Goal: Task Accomplishment & Management: Manage account settings

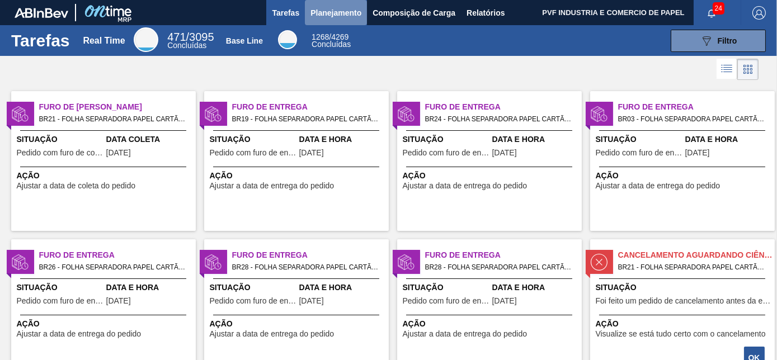
click at [336, 10] on span "Planejamento" at bounding box center [336, 12] width 51 height 13
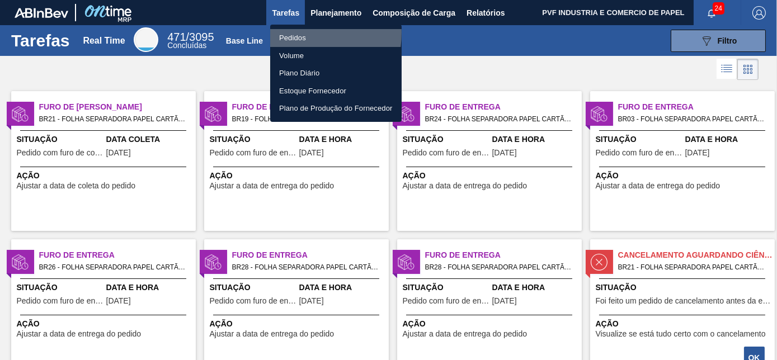
click at [287, 32] on li "Pedidos" at bounding box center [336, 38] width 132 height 18
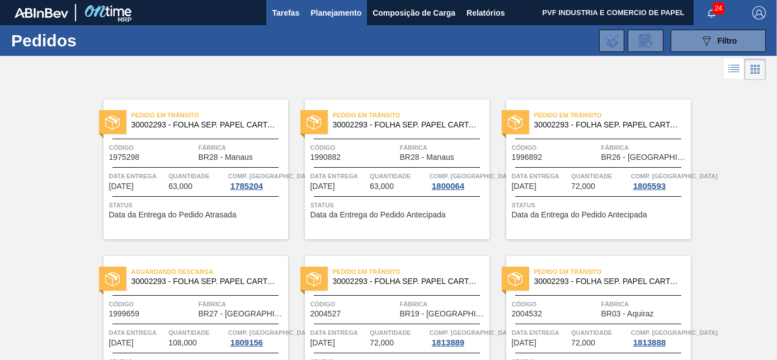
click at [285, 7] on span "Tarefas" at bounding box center [285, 12] width 27 height 13
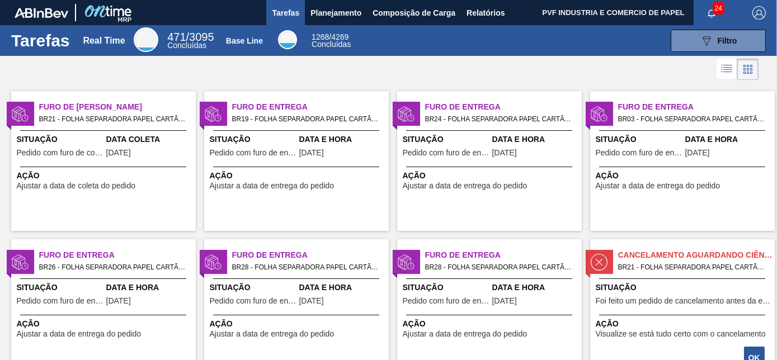
click at [102, 148] on div "Situação Pedido com furo de coleta" at bounding box center [60, 147] width 87 height 27
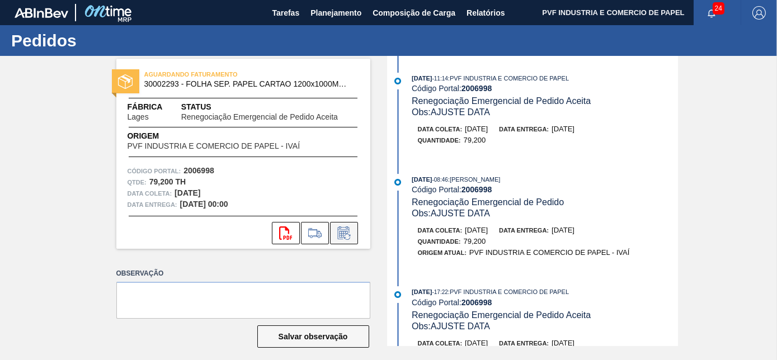
click at [347, 236] on icon at bounding box center [344, 233] width 18 height 13
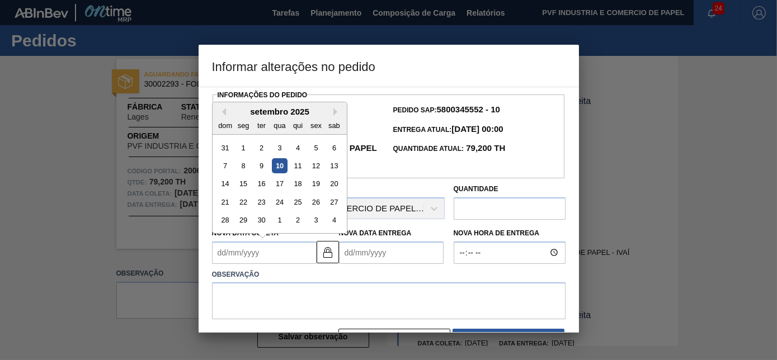
click at [247, 252] on Coleta2006998 "Nova Data Coleta" at bounding box center [264, 253] width 105 height 22
click at [276, 163] on div "10" at bounding box center [279, 165] width 15 height 15
type Coleta2006998 "[DATE]"
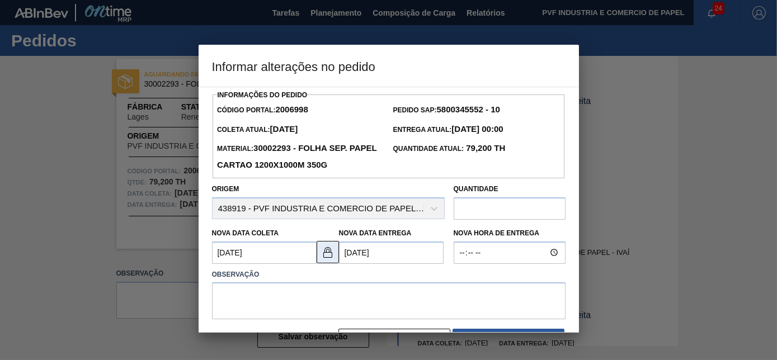
click at [325, 256] on img at bounding box center [327, 252] width 13 height 13
click at [349, 253] on Entrega2006998 "[DATE]" at bounding box center [391, 253] width 105 height 22
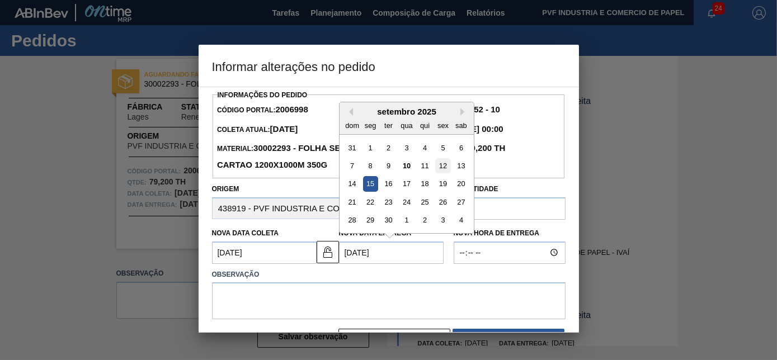
click at [443, 166] on div "12" at bounding box center [442, 165] width 15 height 15
type Entrega2006998 "[DATE]"
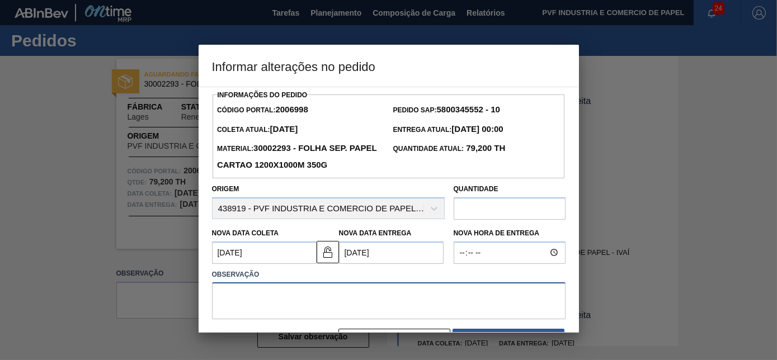
click at [315, 297] on textarea at bounding box center [389, 301] width 354 height 37
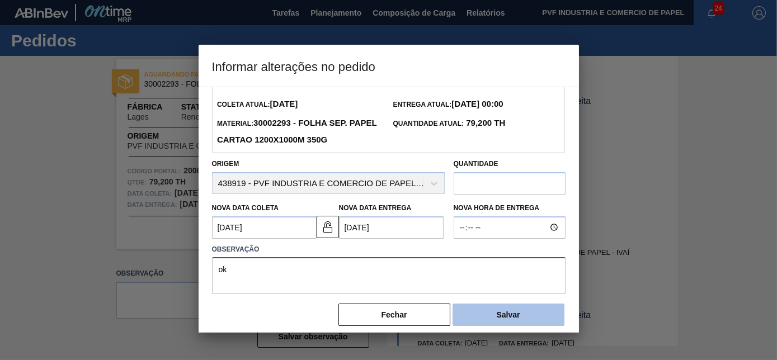
scroll to position [36, 0]
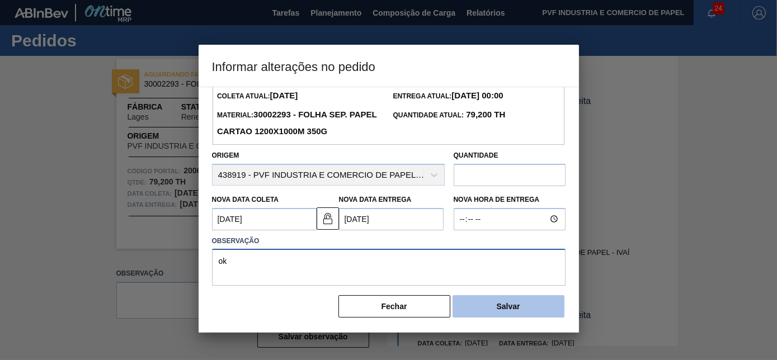
type textarea "ok"
click at [508, 311] on button "Salvar" at bounding box center [509, 307] width 112 height 22
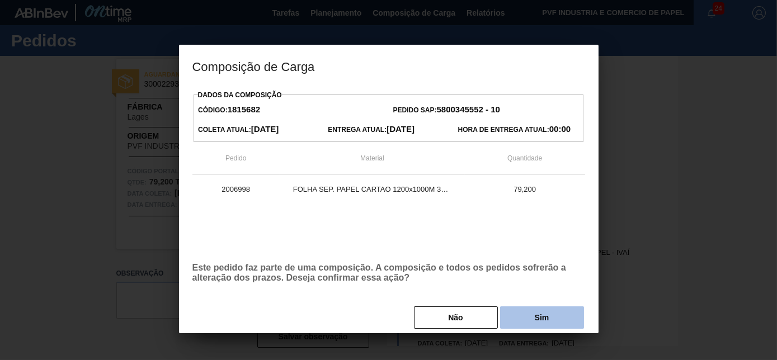
click at [515, 318] on button "Sim" at bounding box center [542, 318] width 84 height 22
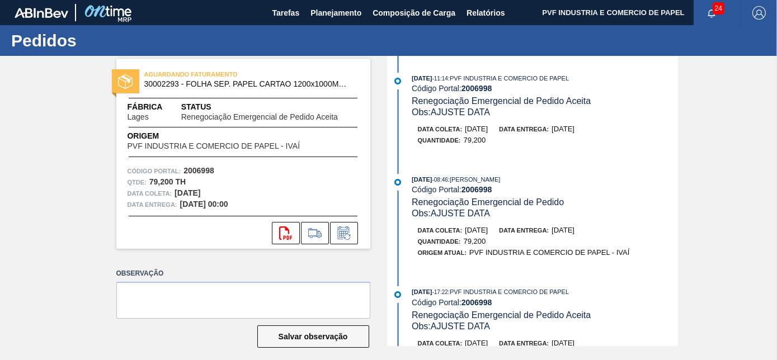
click at [558, 165] on div "[DATE] 11:14 : PVF INDUSTRIA E COMERCIO DE PAPEL Código Portal: 2006998 Renegoc…" at bounding box center [534, 201] width 288 height 290
click at [344, 231] on icon at bounding box center [343, 234] width 8 height 7
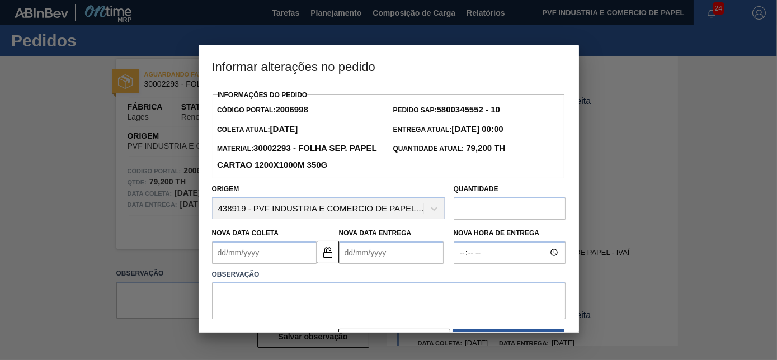
click at [270, 252] on Coleta2006998 "Nova Data Coleta" at bounding box center [264, 253] width 105 height 22
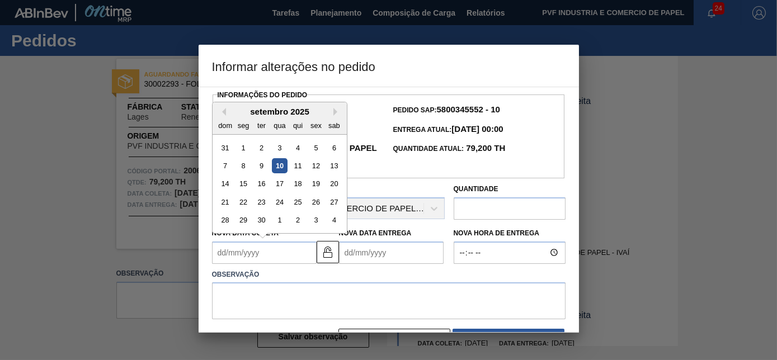
type Coleta2006998 "[DATE]"
type Entrega2006998 "[DATE]"
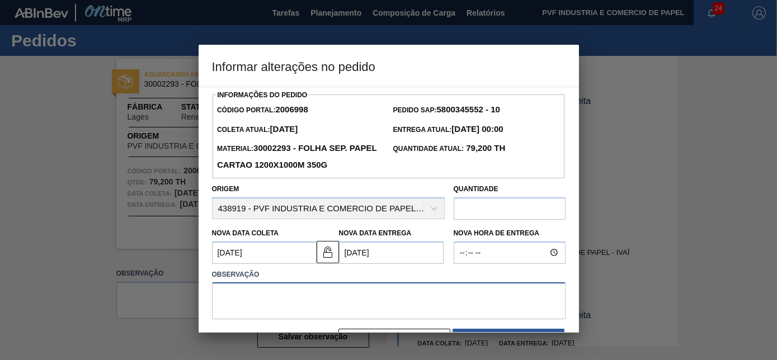
click at [279, 295] on textarea at bounding box center [389, 301] width 354 height 37
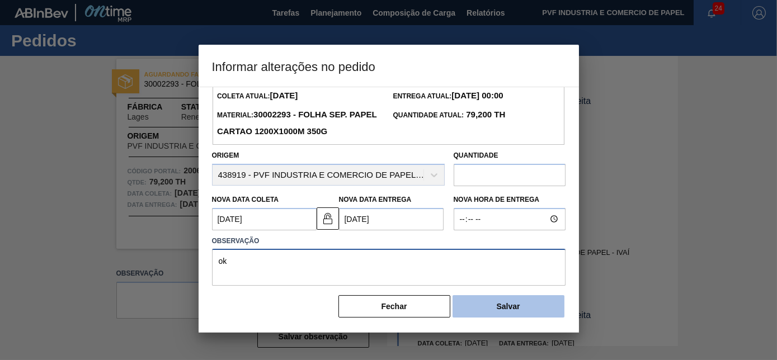
type textarea "ok"
click at [524, 298] on button "Salvar" at bounding box center [509, 307] width 112 height 22
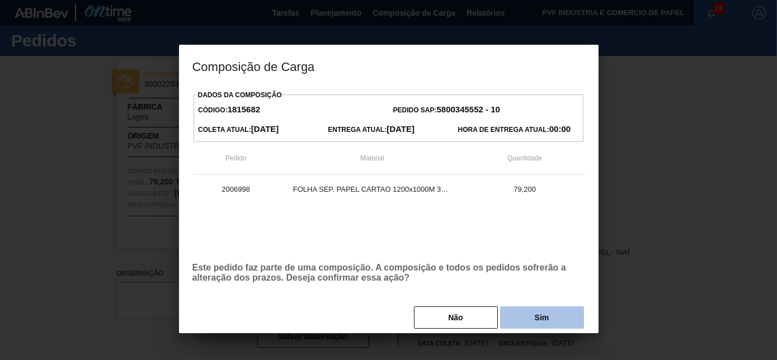
click at [529, 318] on button "Sim" at bounding box center [542, 318] width 84 height 22
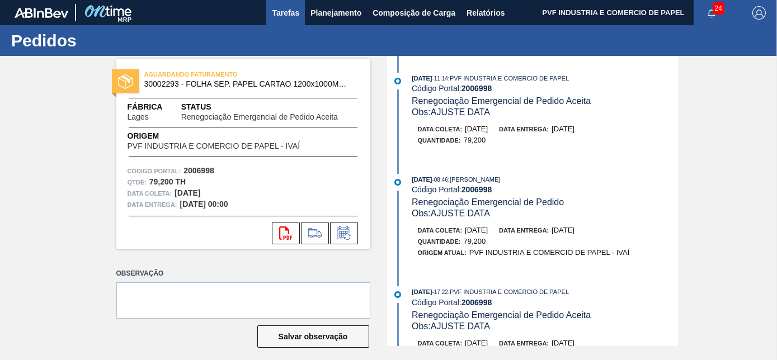
click at [289, 15] on span "Tarefas" at bounding box center [285, 12] width 27 height 13
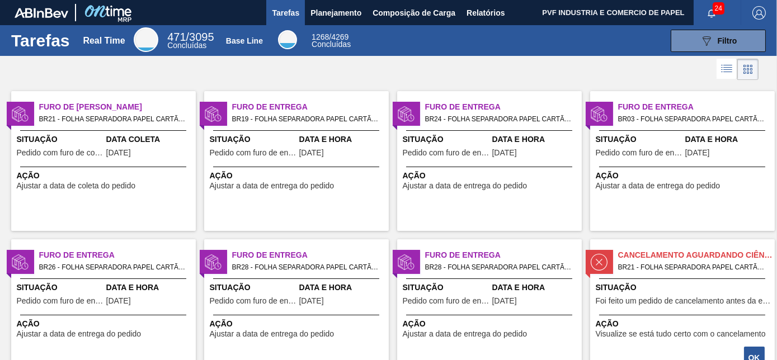
click at [75, 162] on div "Furo de Coleta BR21 - FOLHA SEPARADORA PAPEL CARTÃO Pedido - 2006998 Situação P…" at bounding box center [103, 161] width 185 height 140
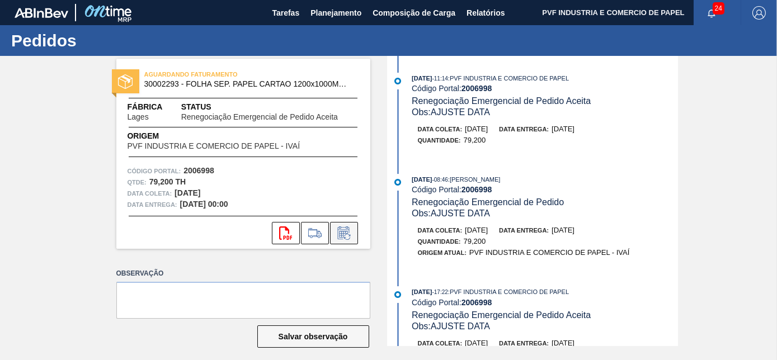
click at [348, 235] on icon at bounding box center [344, 233] width 18 height 13
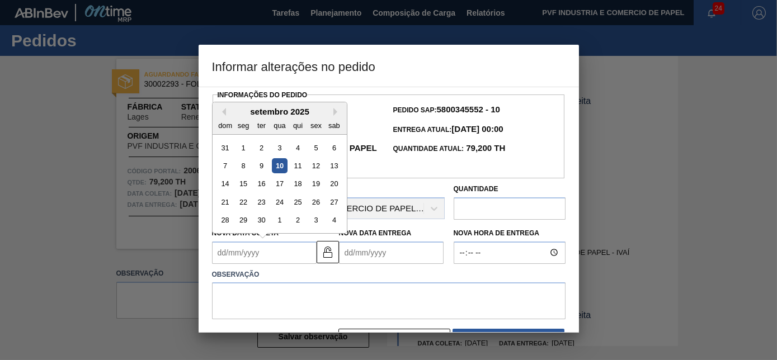
click at [257, 258] on Coleta2006998 "Nova Data Coleta" at bounding box center [264, 253] width 105 height 22
type Coleta2006998 "[DATE]"
type Entrega2006998 "[DATE]"
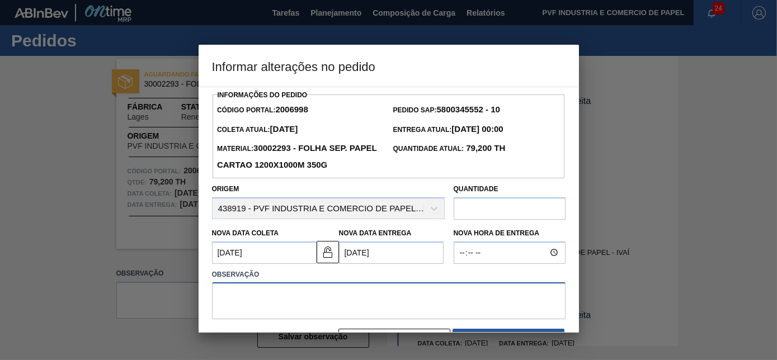
click at [275, 292] on textarea at bounding box center [389, 301] width 354 height 37
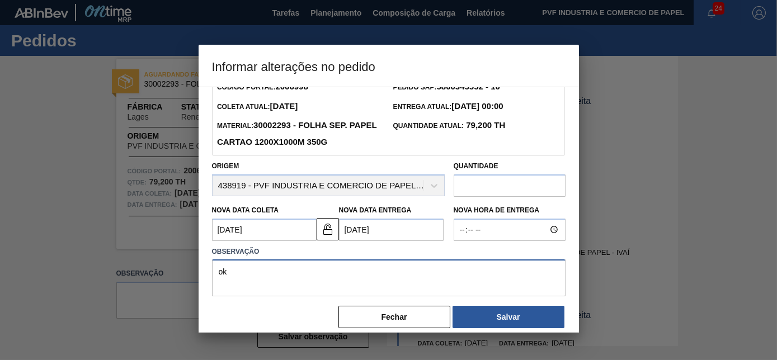
scroll to position [36, 0]
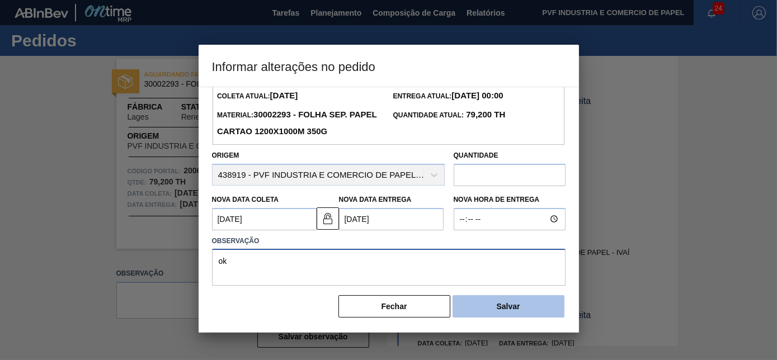
type textarea "ok"
click at [519, 311] on button "Salvar" at bounding box center [509, 307] width 112 height 22
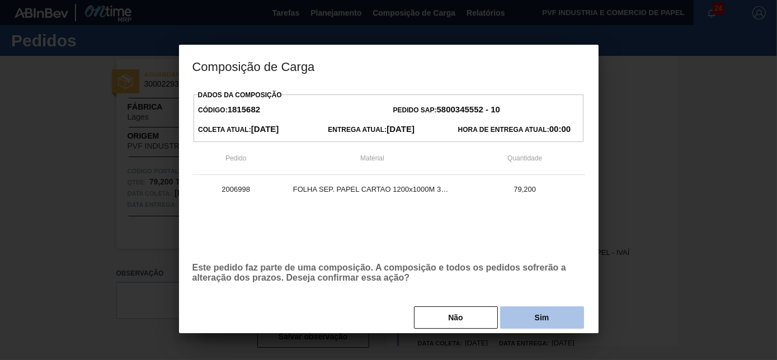
click at [521, 315] on button "Sim" at bounding box center [542, 318] width 84 height 22
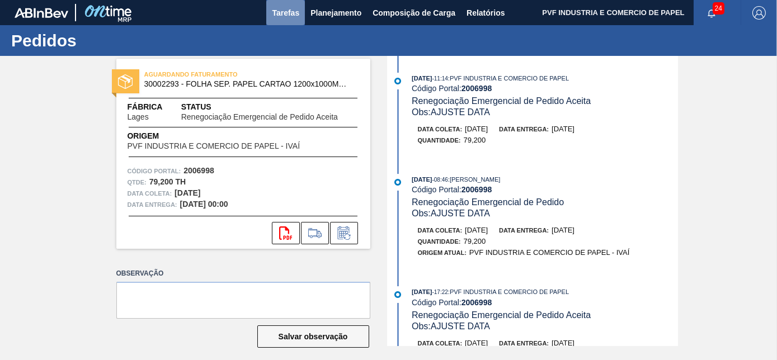
click at [278, 10] on span "Tarefas" at bounding box center [285, 12] width 27 height 13
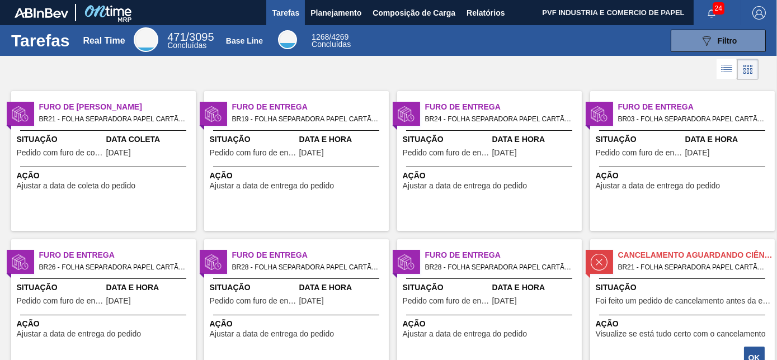
click at [295, 168] on div "Ação Ajustar a data de entrega do pedido" at bounding box center [296, 179] width 185 height 24
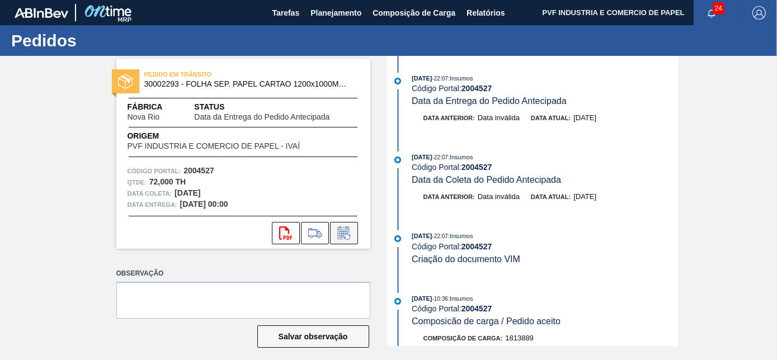
click at [339, 227] on icon at bounding box center [344, 233] width 18 height 13
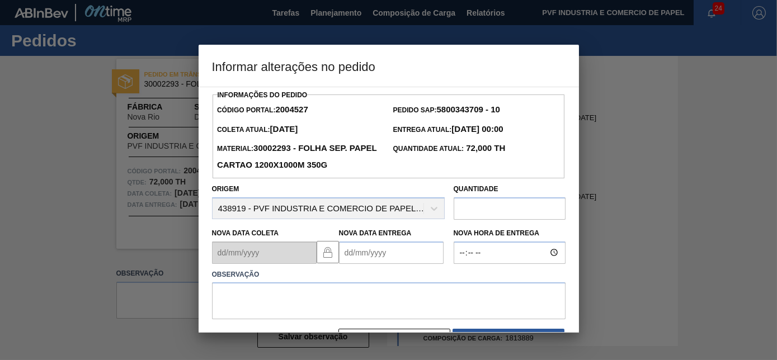
click at [361, 254] on Entrega2004527 "Nova Data Entrega" at bounding box center [391, 253] width 105 height 22
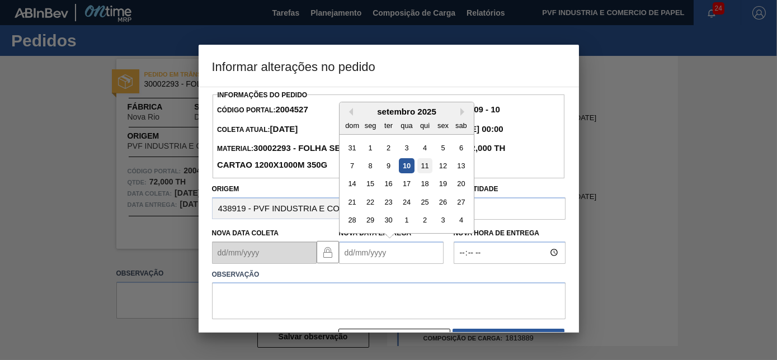
click at [428, 166] on div "11" at bounding box center [424, 165] width 15 height 15
type Entrega2004527 "[DATE]"
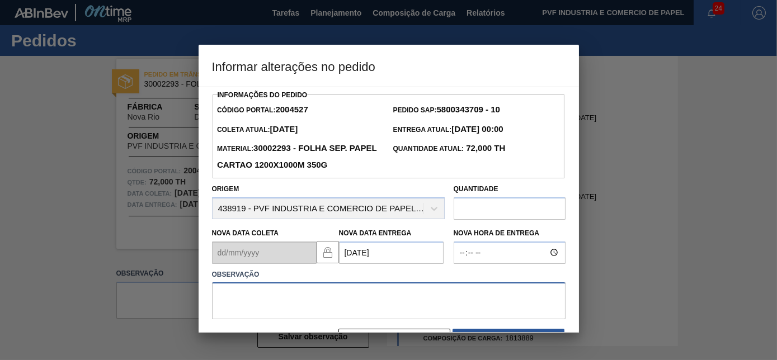
click at [346, 293] on textarea at bounding box center [389, 301] width 354 height 37
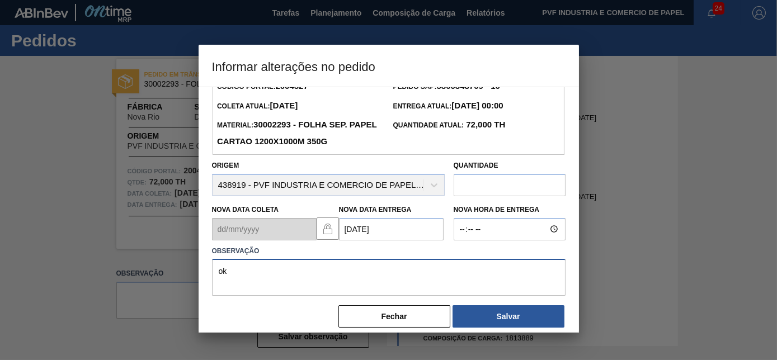
scroll to position [36, 0]
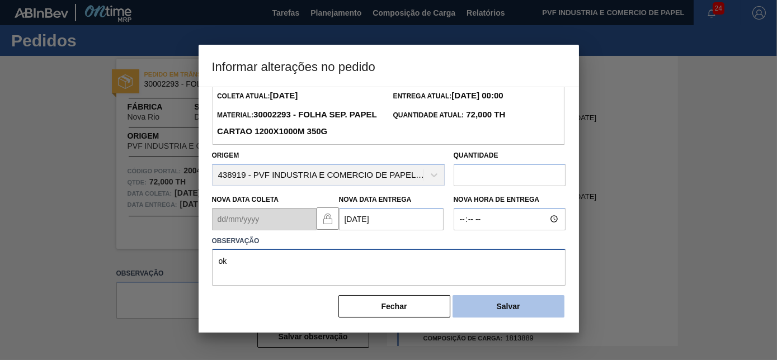
type textarea "ok"
click at [512, 304] on button "Salvar" at bounding box center [509, 307] width 112 height 22
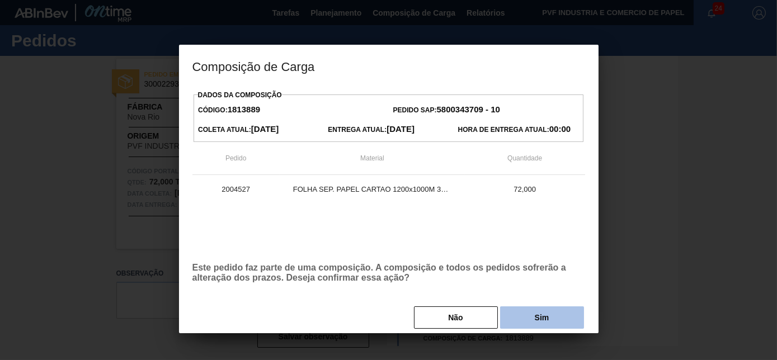
click at [526, 319] on button "Sim" at bounding box center [542, 318] width 84 height 22
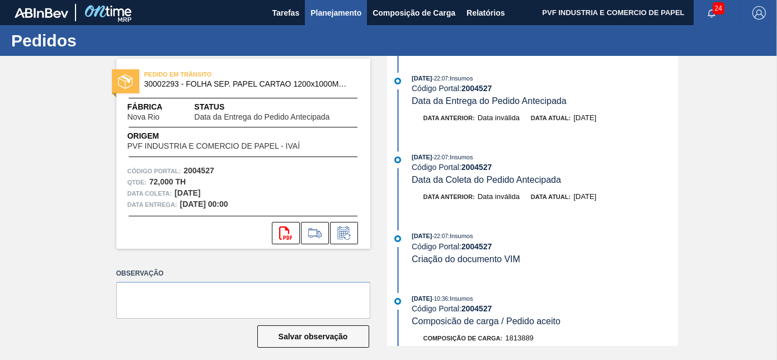
click at [339, 10] on span "Planejamento" at bounding box center [336, 12] width 51 height 13
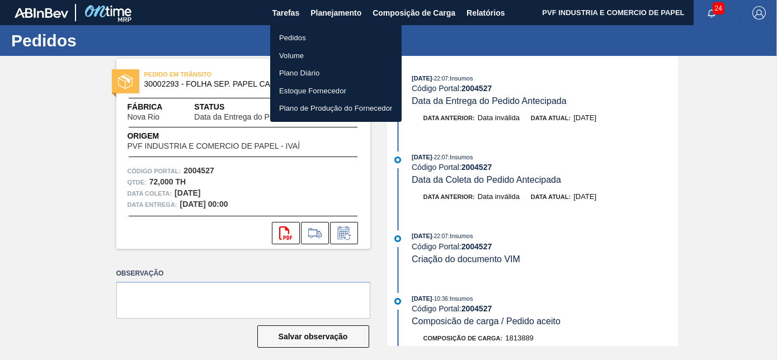
click at [303, 32] on li "Pedidos" at bounding box center [336, 38] width 132 height 18
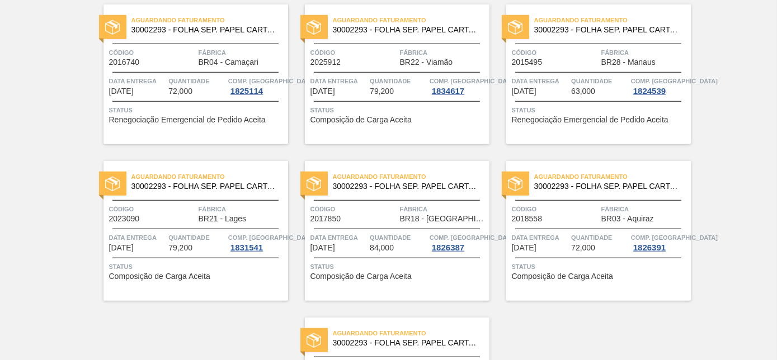
scroll to position [2428, 0]
